Goal: Task Accomplishment & Management: Manage account settings

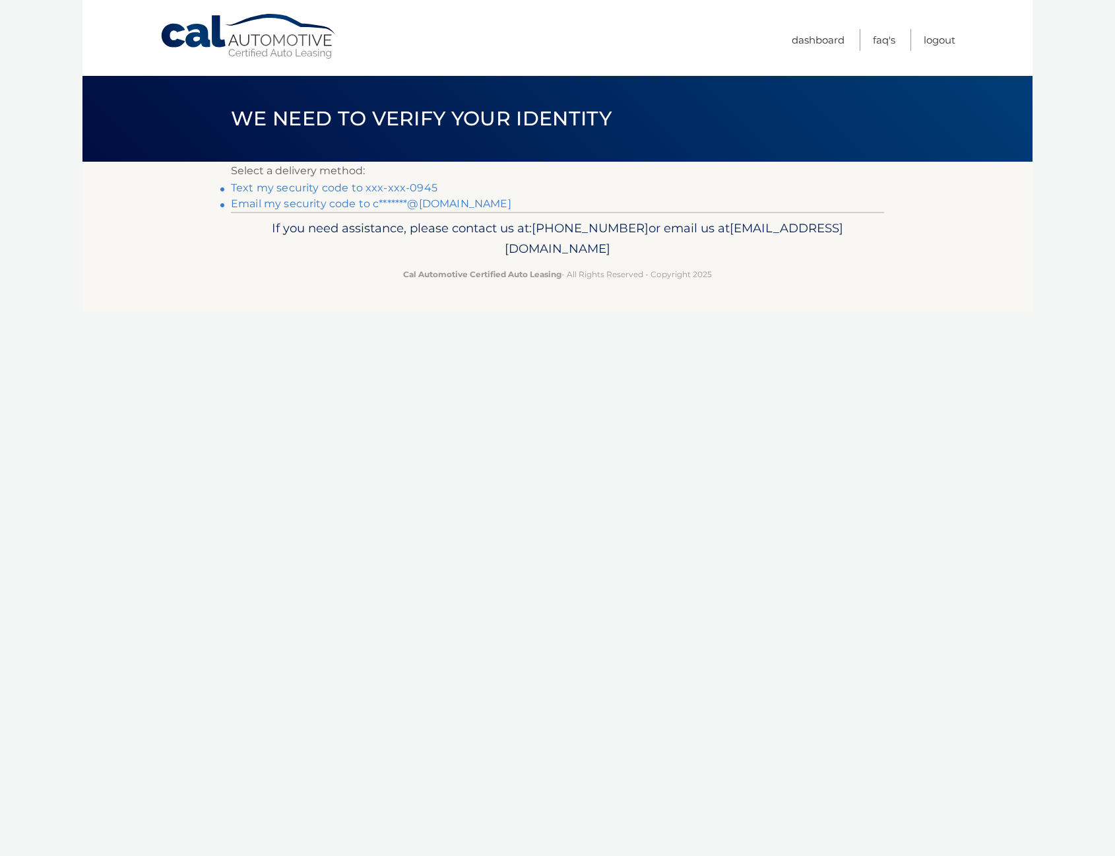
click at [392, 187] on link "Text my security code to xxx-xxx-0945" at bounding box center [334, 187] width 206 height 13
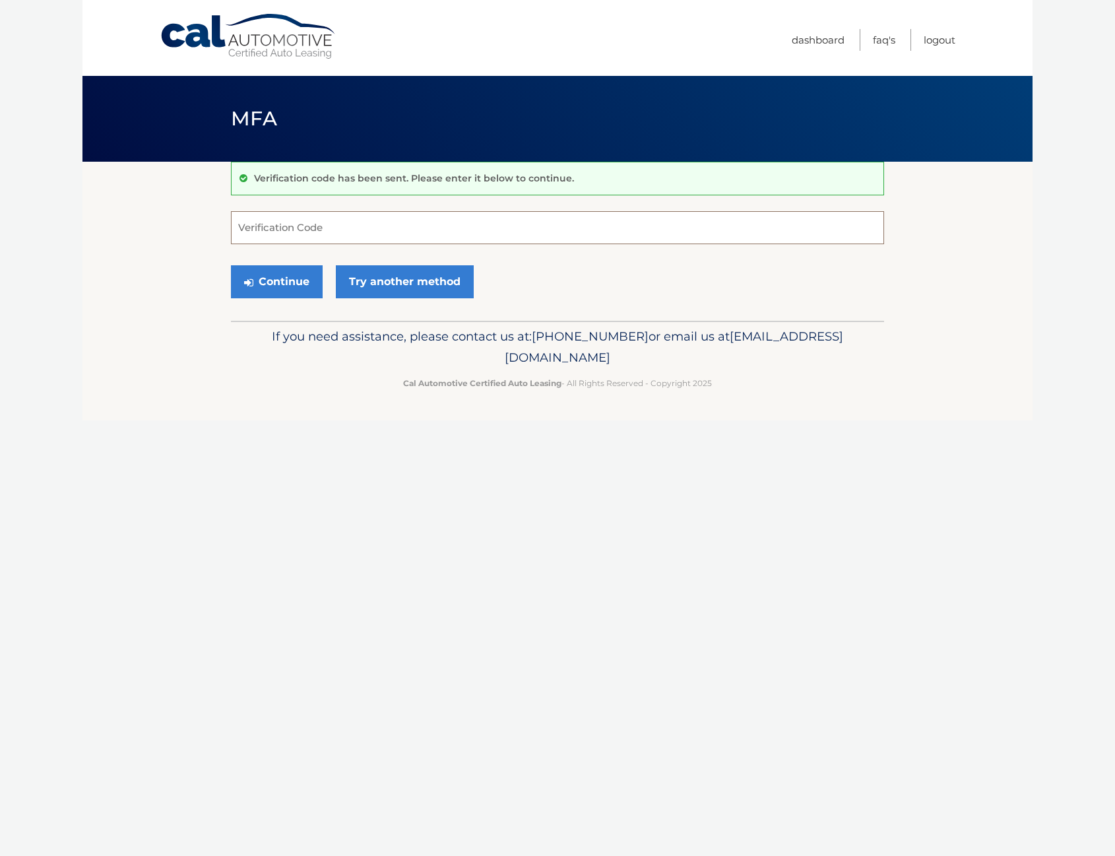
click at [356, 230] on input "Verification Code" at bounding box center [557, 227] width 653 height 33
type input "939838"
click at [301, 277] on button "Continue" at bounding box center [277, 281] width 92 height 33
